Goal: Task Accomplishment & Management: Complete application form

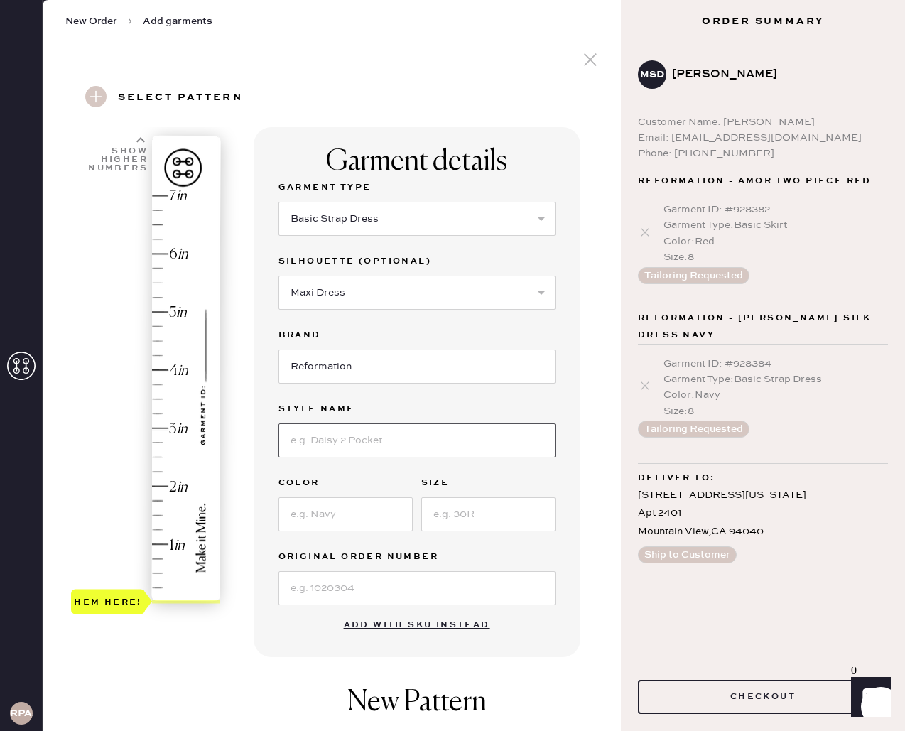
click at [362, 439] on input at bounding box center [416, 440] width 277 height 34
type input "[PERSON_NAME] Silk Dress"
click at [329, 520] on input at bounding box center [345, 514] width 134 height 34
click at [296, 514] on input "navy" at bounding box center [345, 514] width 134 height 34
type input "Navy"
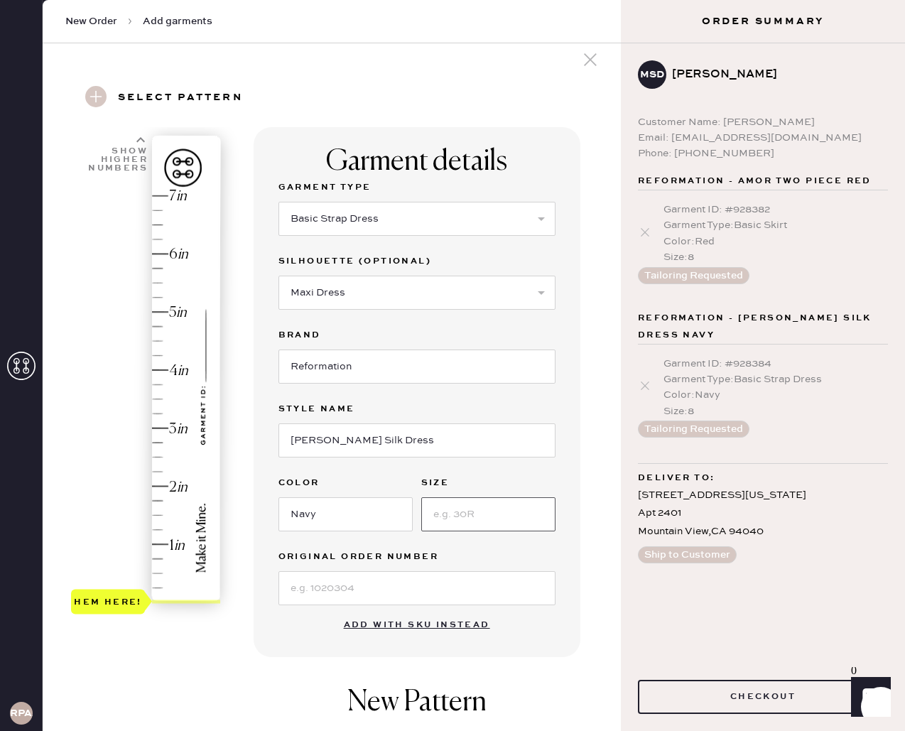
click at [506, 515] on input at bounding box center [488, 514] width 134 height 34
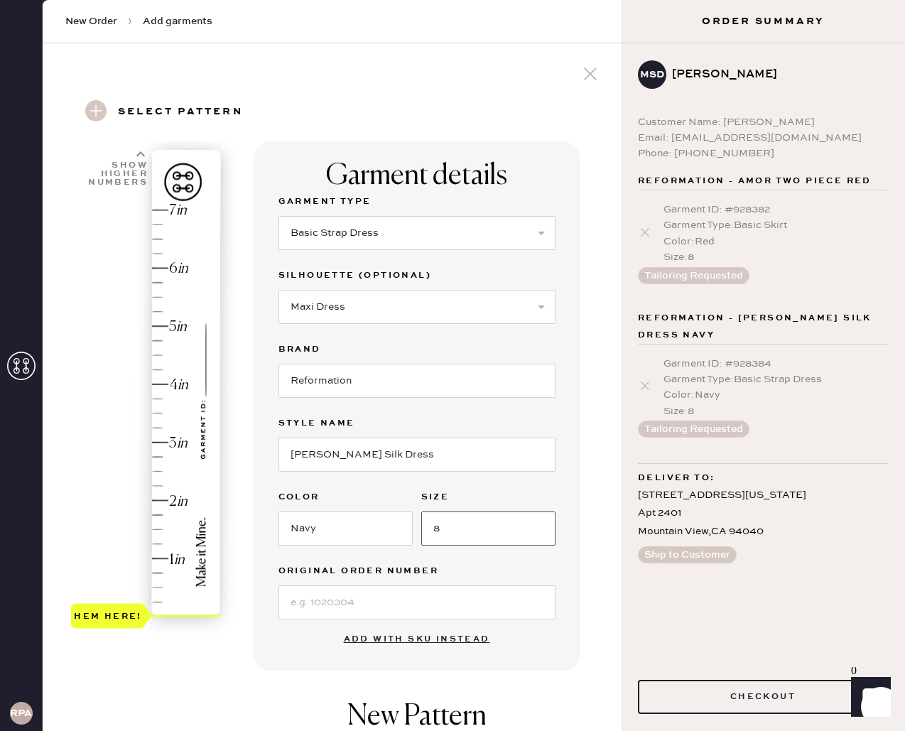
type input "8"
click at [347, 237] on select "Select Basic Skirt Jeans Leggings Pants Shorts Basic Sleeved Dress Basic Sleeve…" at bounding box center [416, 233] width 277 height 34
select select "7"
select select
type input "1.25"
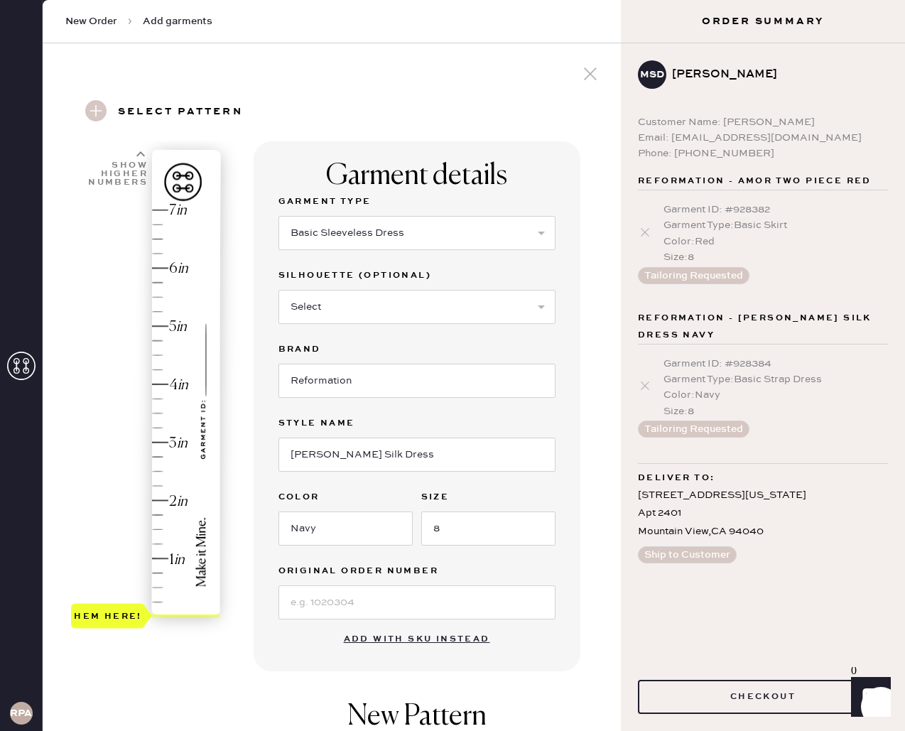
click at [155, 545] on div "Hem here!" at bounding box center [146, 413] width 151 height 419
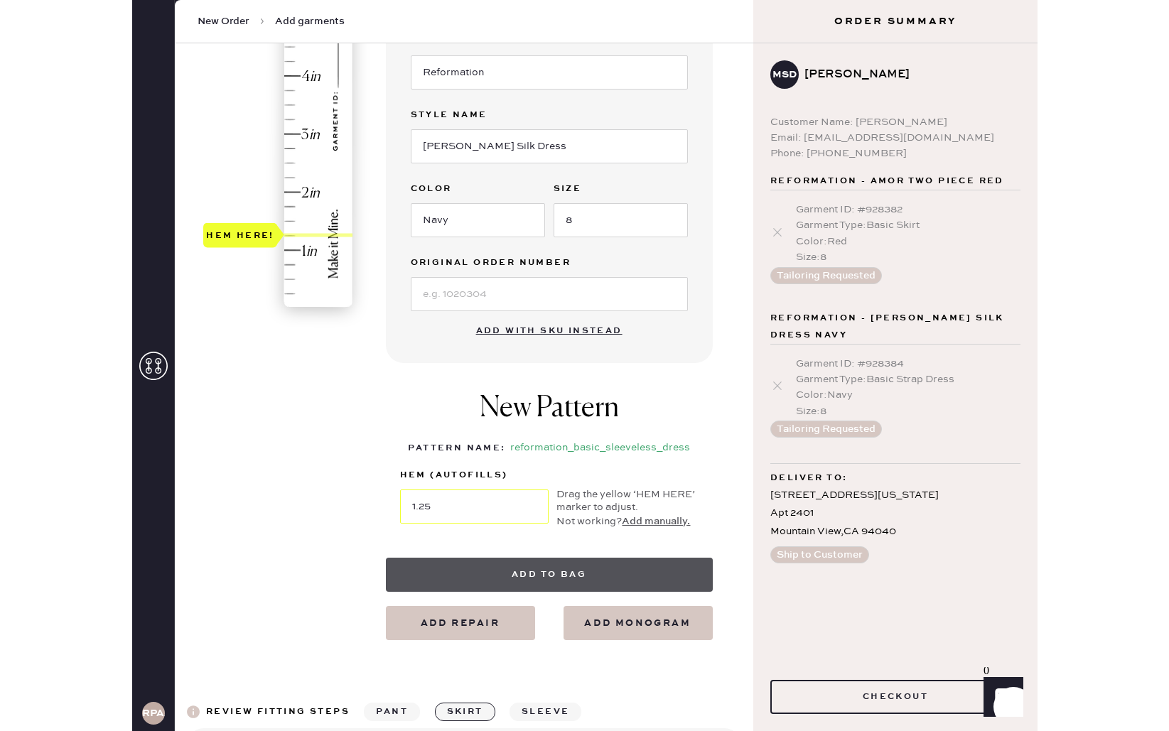
scroll to position [309, 0]
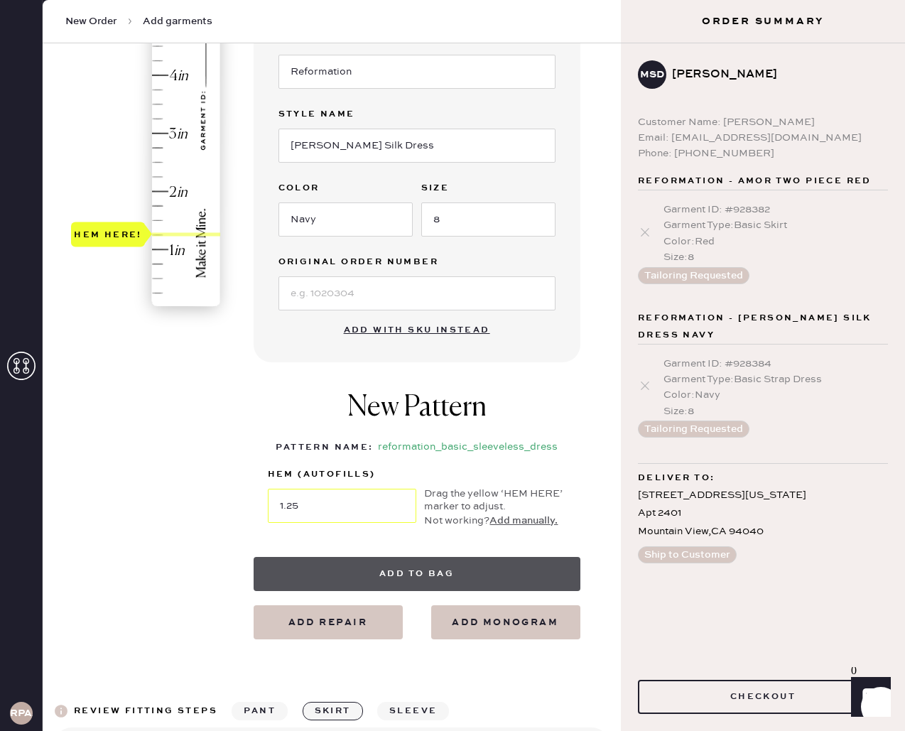
click at [370, 573] on button "Add to bag" at bounding box center [417, 574] width 327 height 34
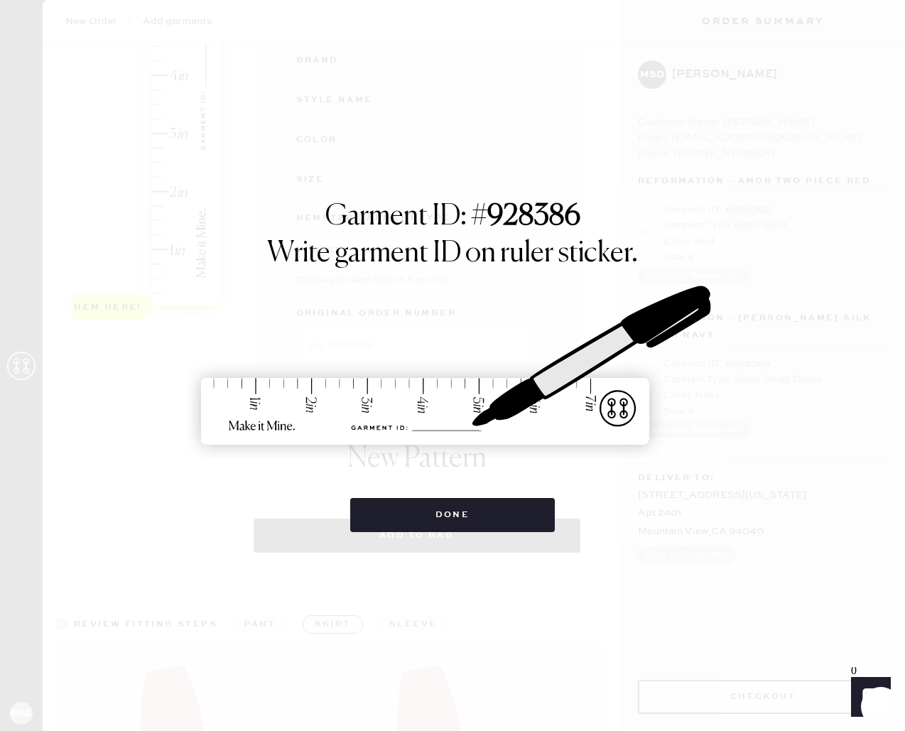
select select "7"
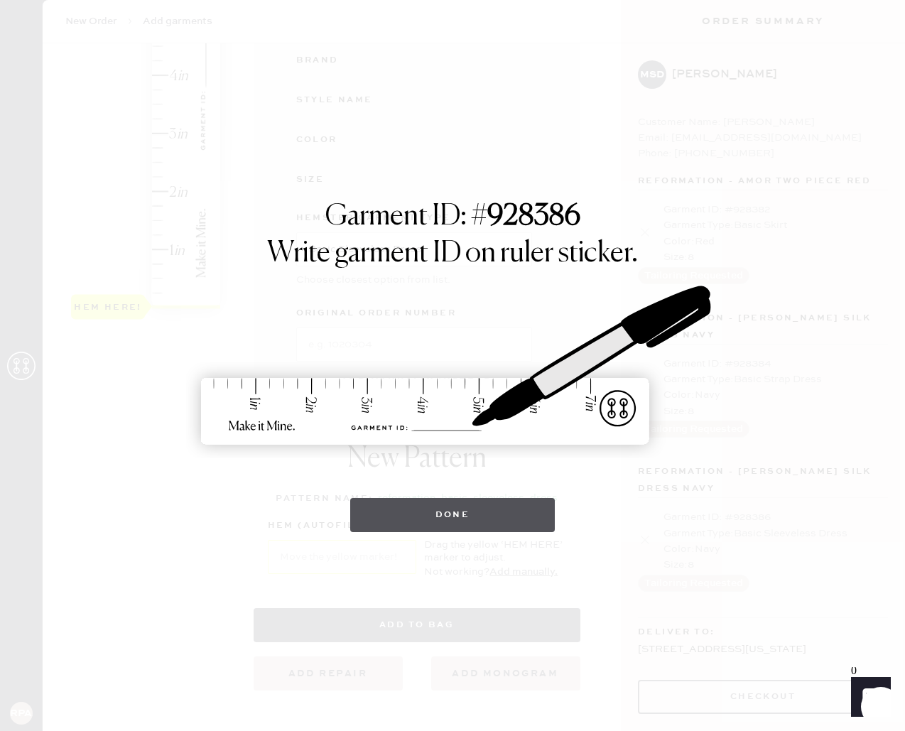
click at [403, 509] on button "Done" at bounding box center [452, 515] width 205 height 34
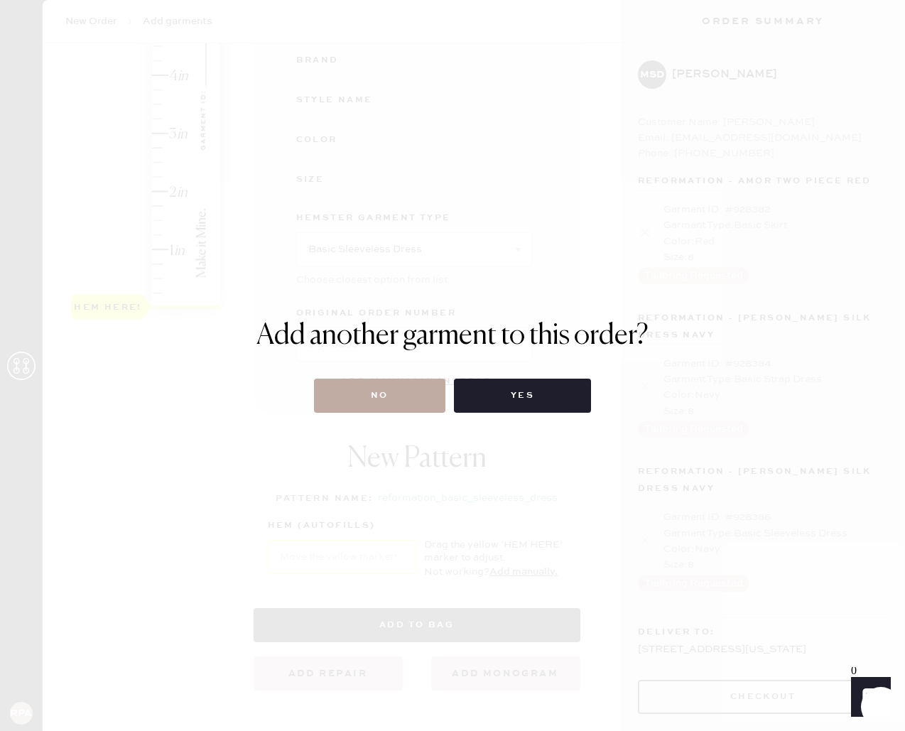
click at [411, 406] on button "No" at bounding box center [379, 396] width 131 height 34
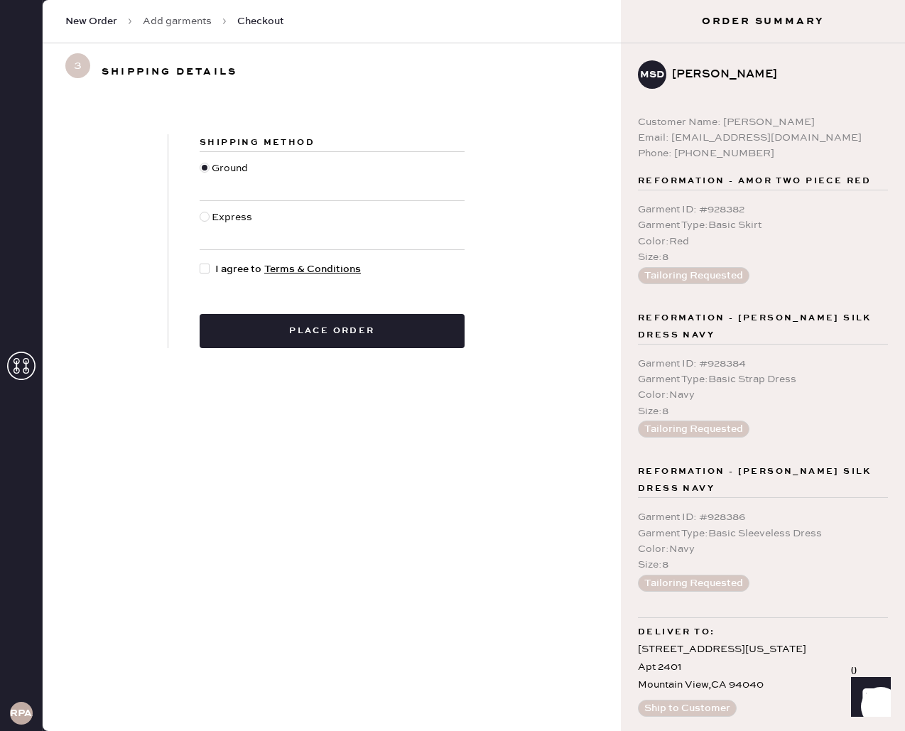
click at [237, 215] on div "Express" at bounding box center [234, 225] width 44 height 31
click at [200, 210] on input "Express" at bounding box center [200, 210] width 1 height 1
radio input "true"
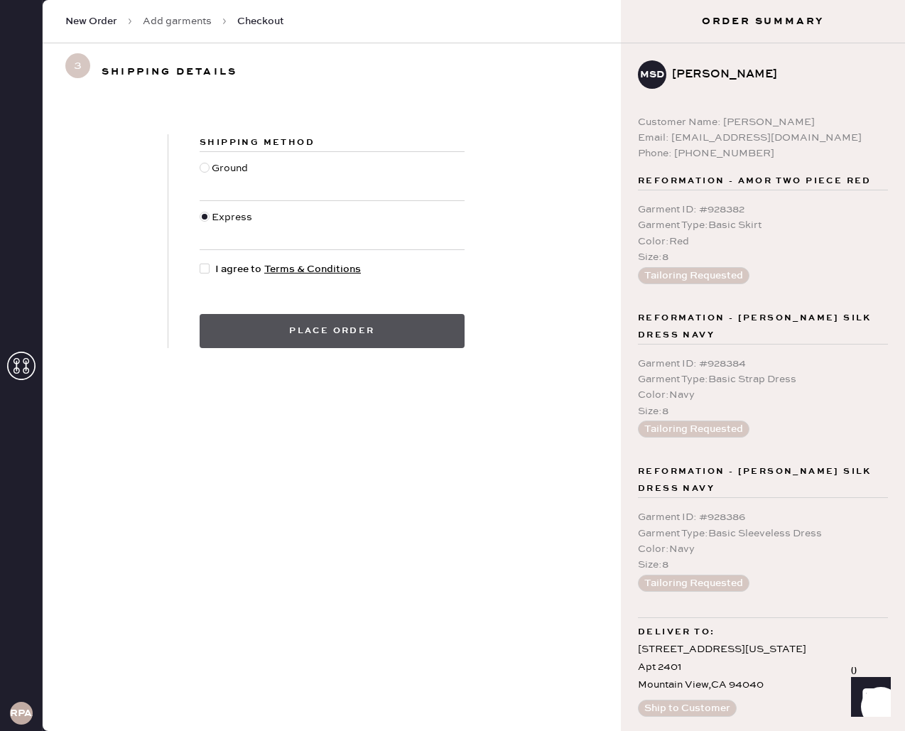
click at [418, 333] on button "Place order" at bounding box center [332, 331] width 265 height 34
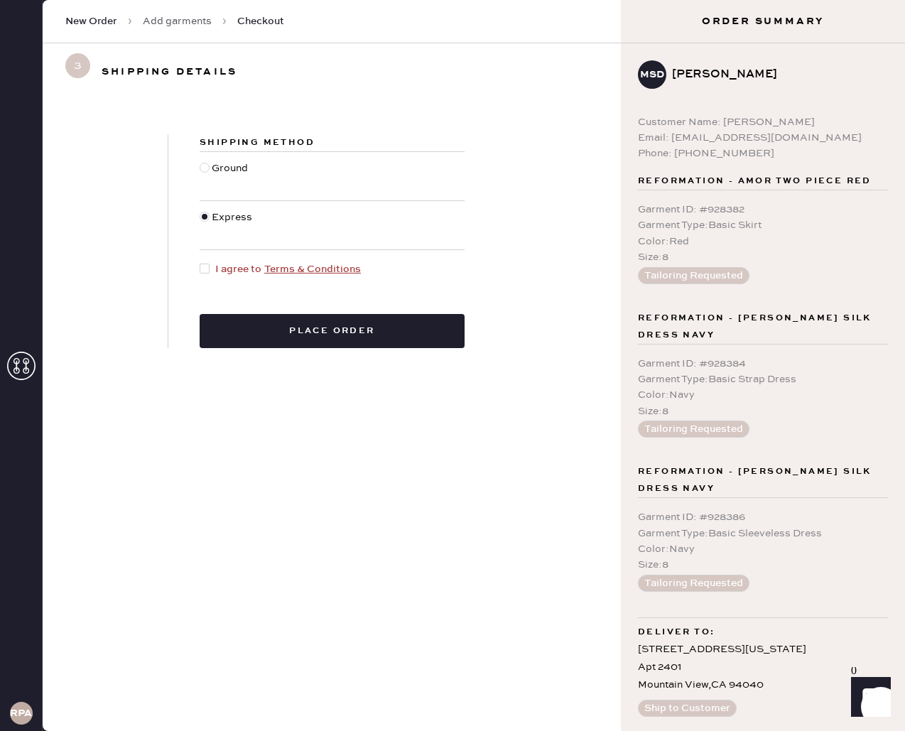
click at [208, 272] on div at bounding box center [205, 269] width 10 height 10
click at [200, 262] on input "I agree to Terms & Conditions" at bounding box center [200, 261] width 1 height 1
checkbox input "true"
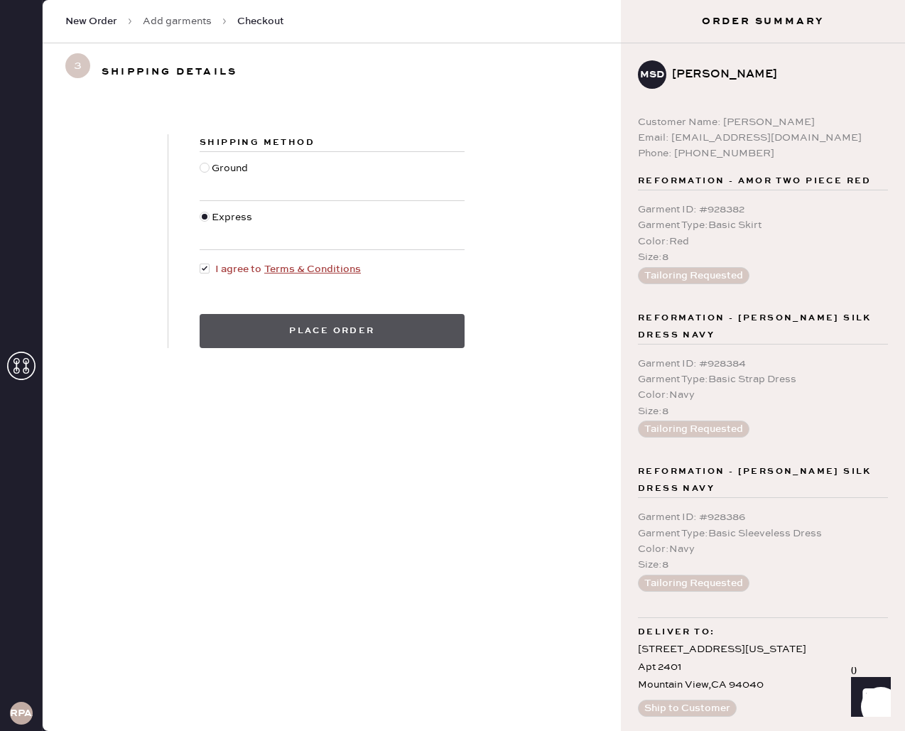
click at [243, 332] on button "Place order" at bounding box center [332, 331] width 265 height 34
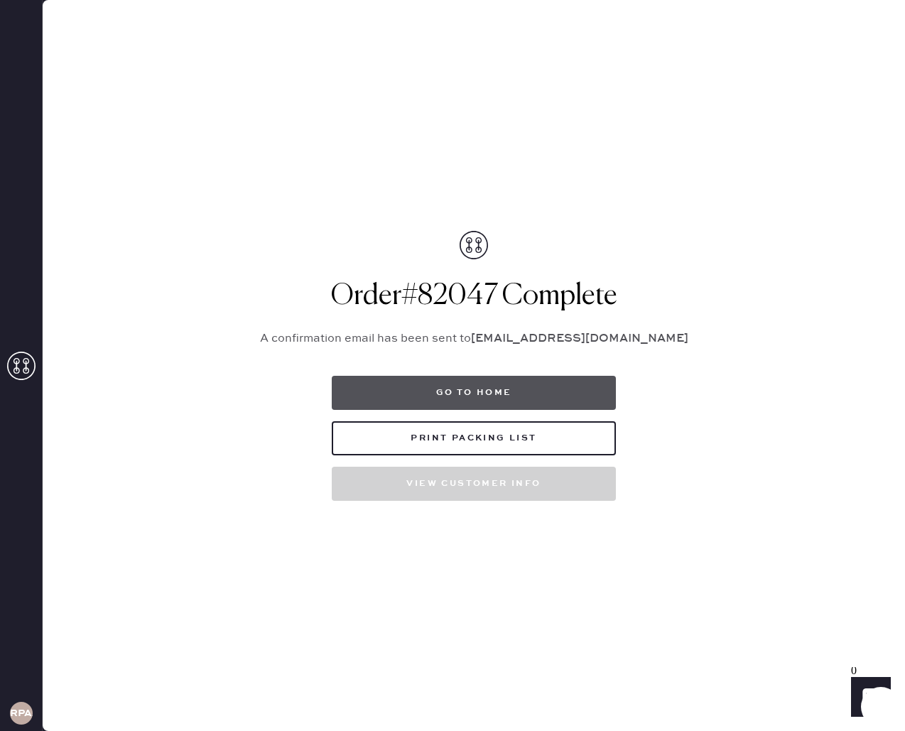
click at [485, 391] on button "Go to home" at bounding box center [474, 393] width 284 height 34
